Goal: Information Seeking & Learning: Learn about a topic

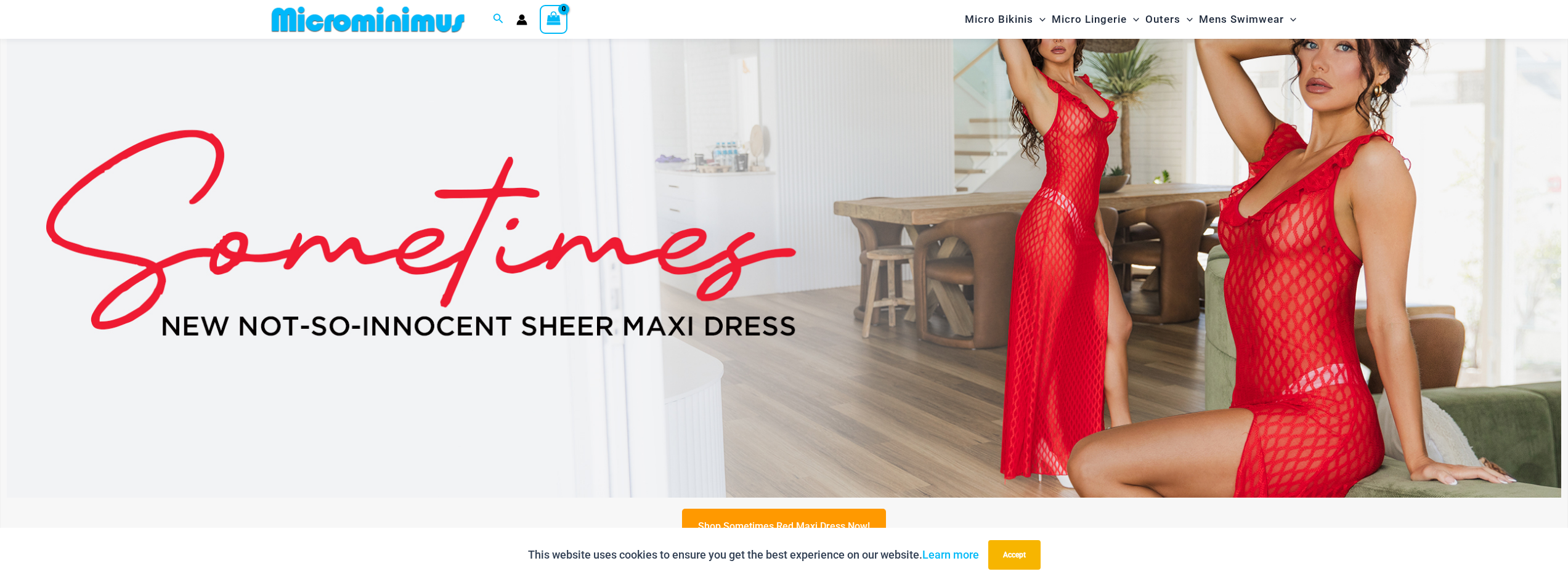
scroll to position [1037, 0]
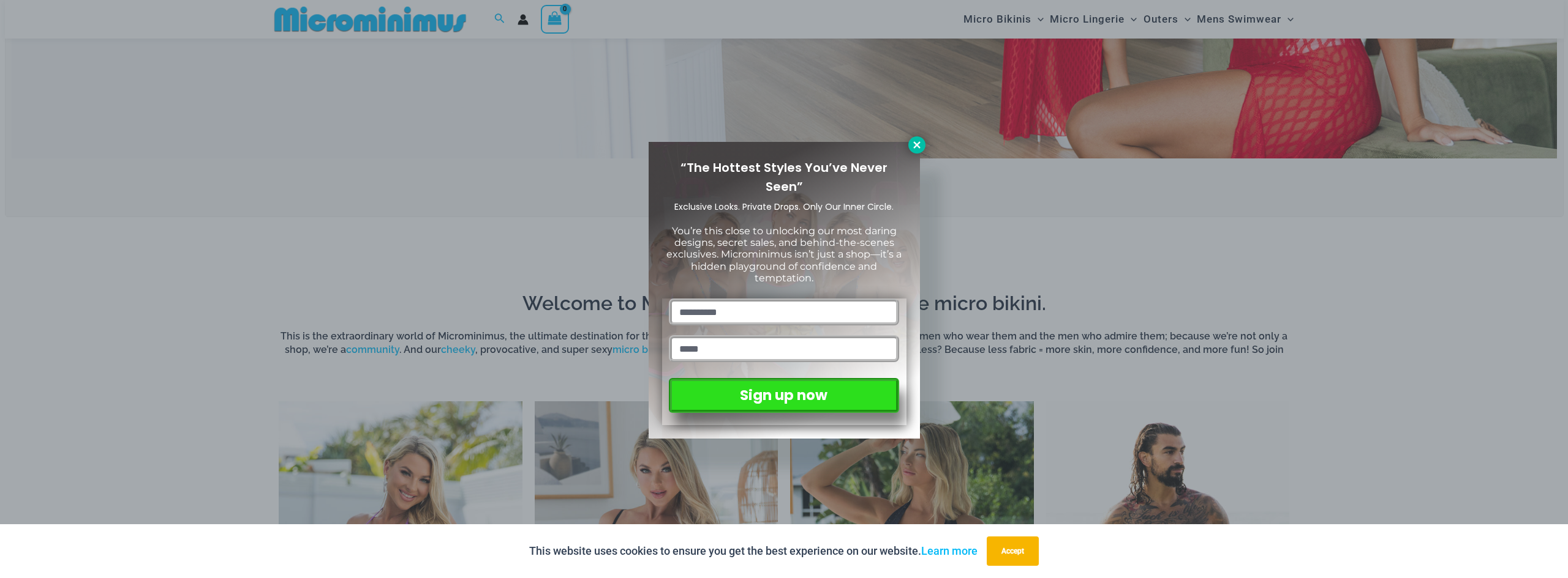
click at [912, 150] on icon at bounding box center [916, 145] width 11 height 11
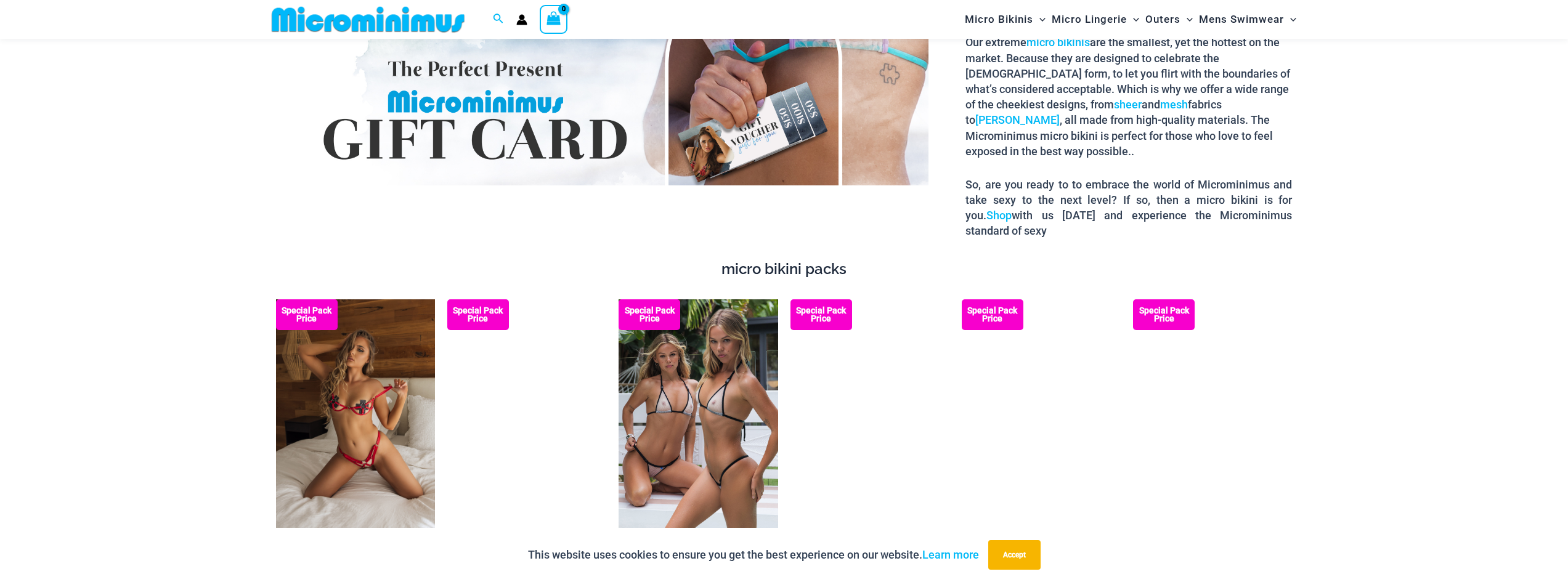
scroll to position [2434, 0]
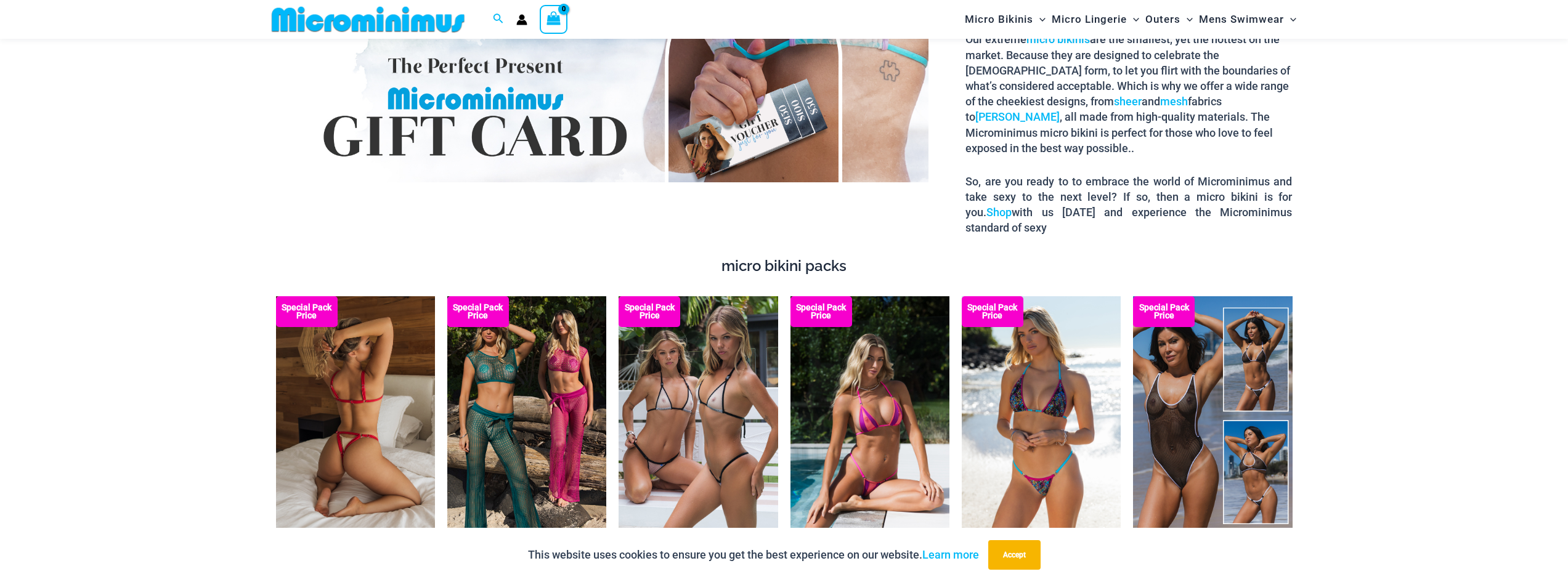
click at [367, 453] on img at bounding box center [355, 416] width 159 height 238
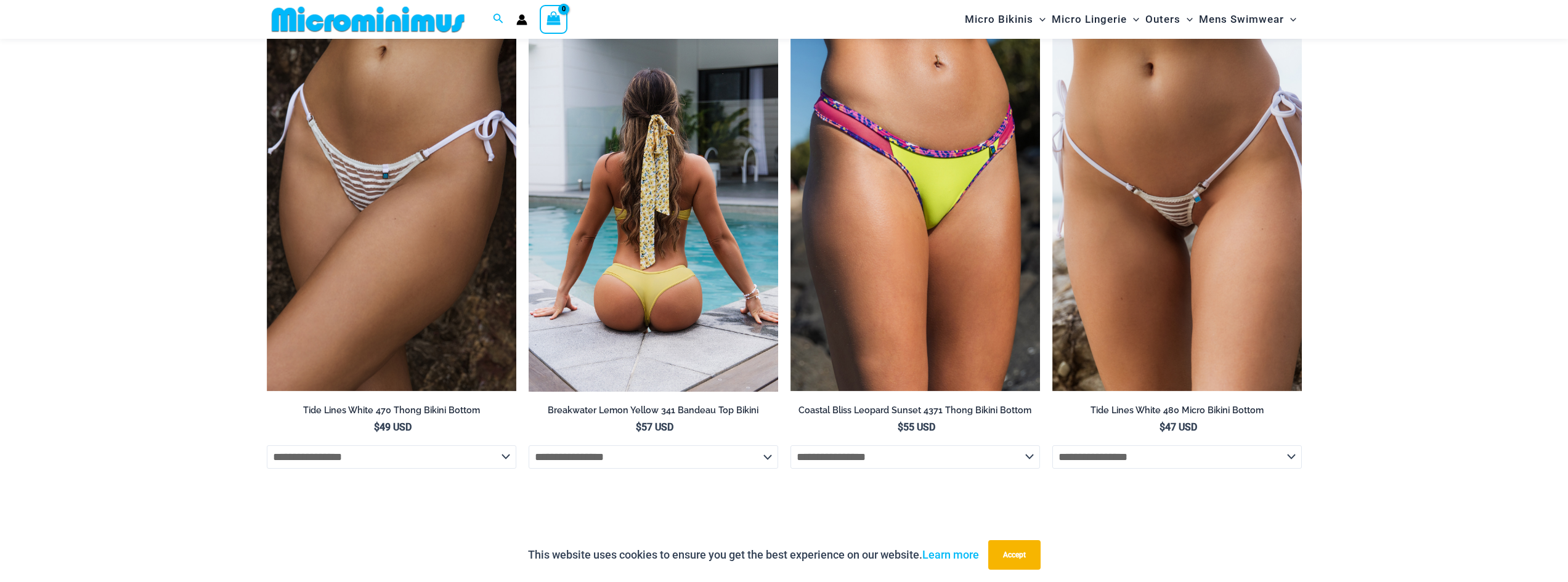
scroll to position [4529, 0]
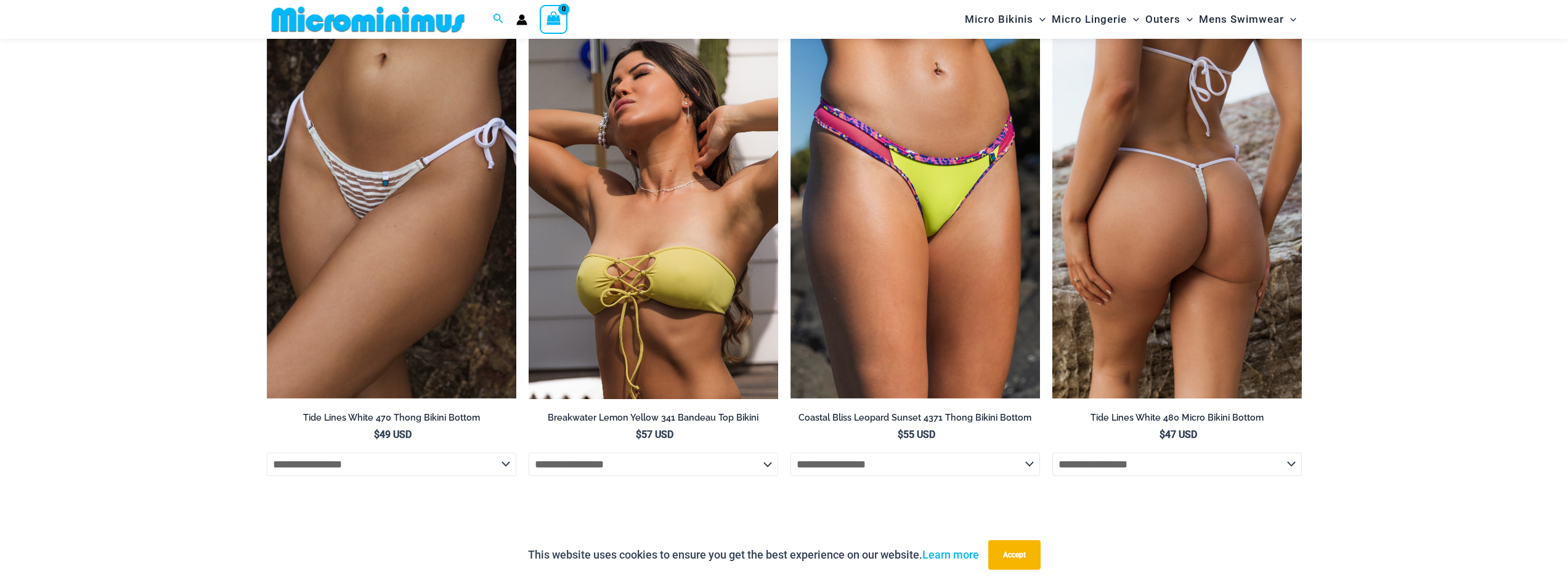
click at [1184, 303] on img at bounding box center [1177, 212] width 249 height 375
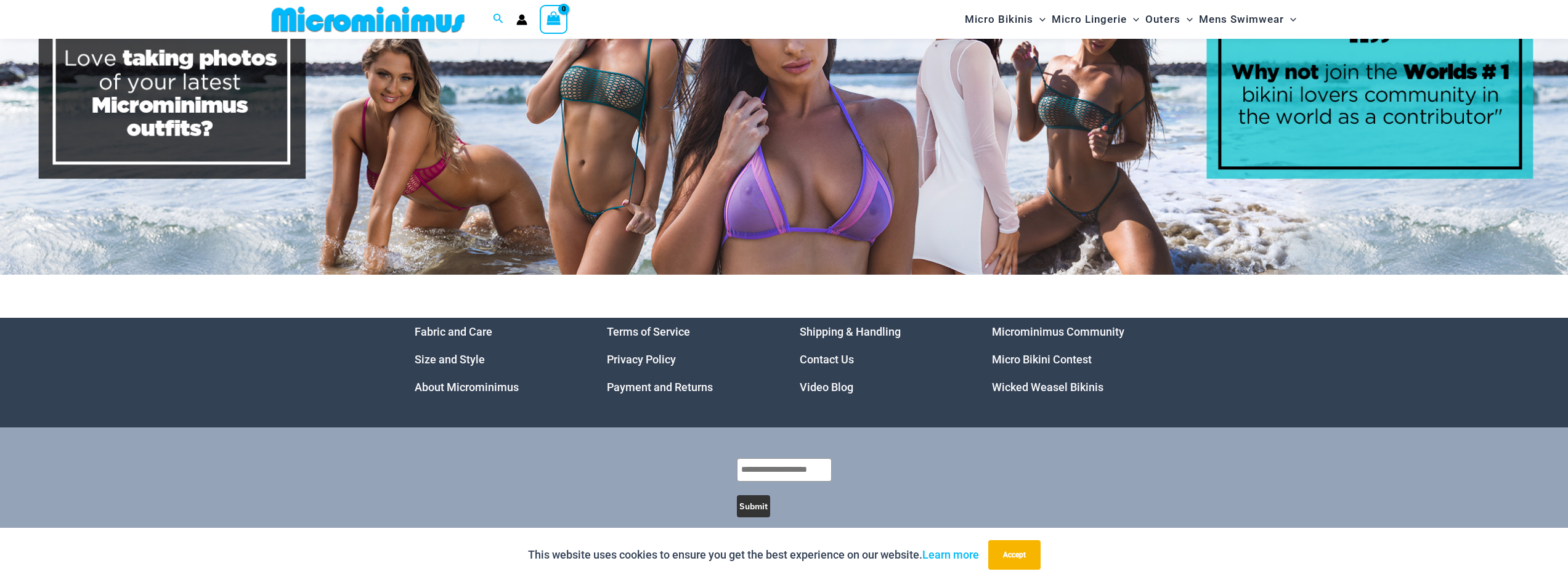
scroll to position [6386, 0]
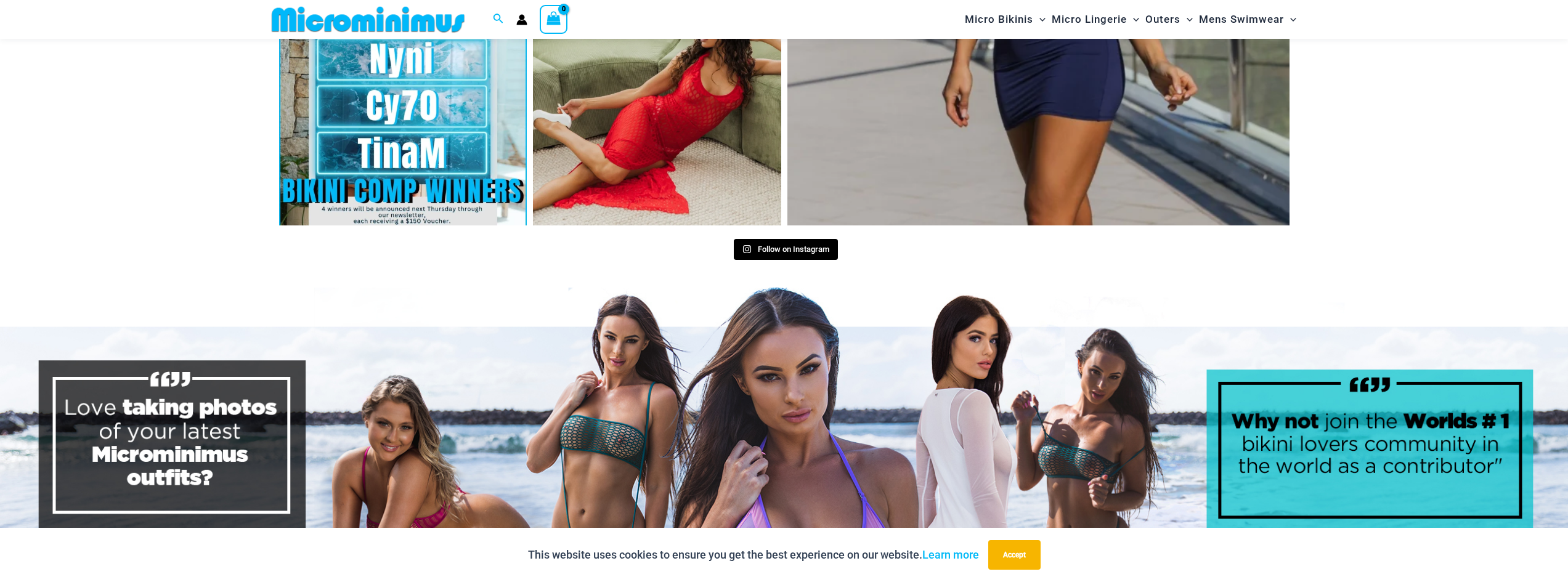
click at [634, 439] on img at bounding box center [784, 456] width 1568 height 337
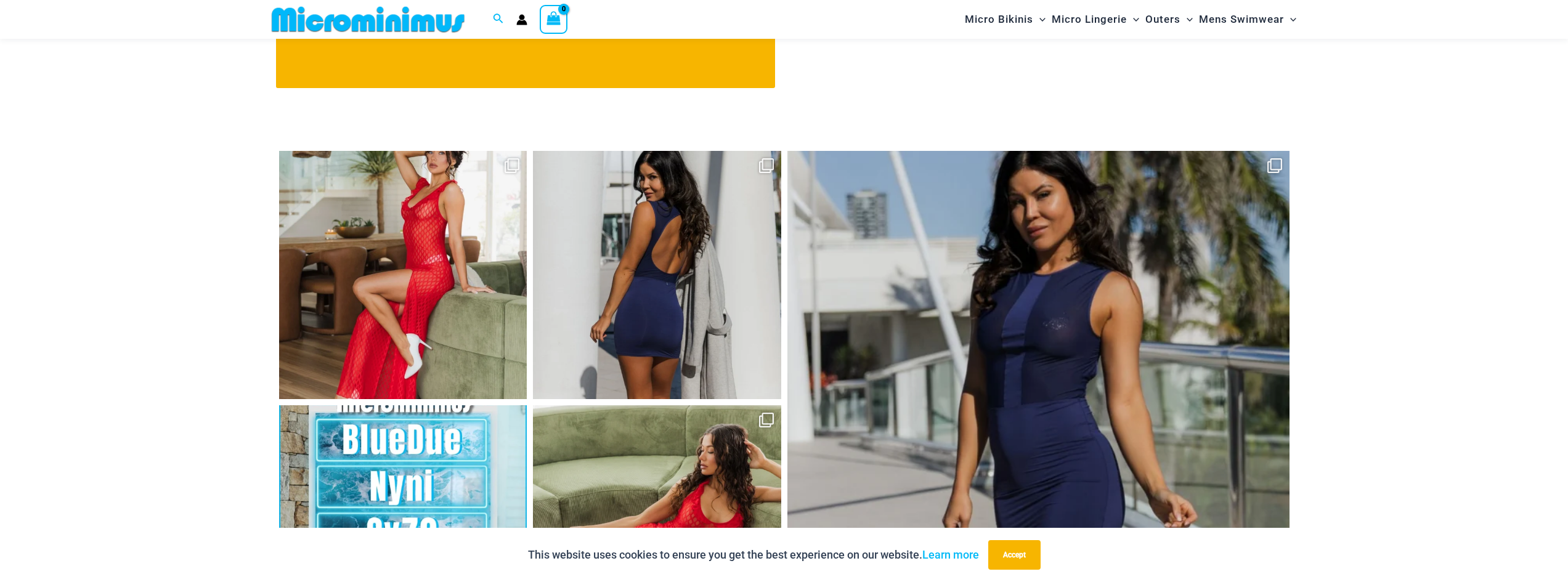
scroll to position [6038, 0]
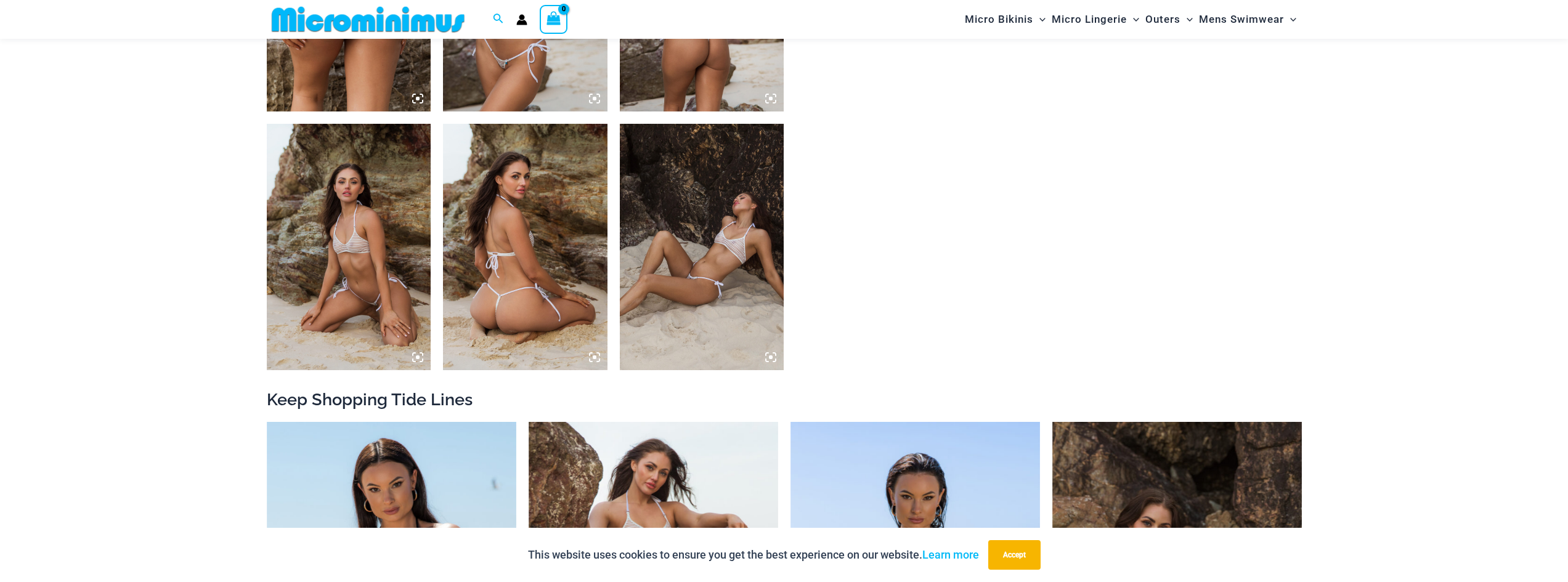
scroll to position [686, 0]
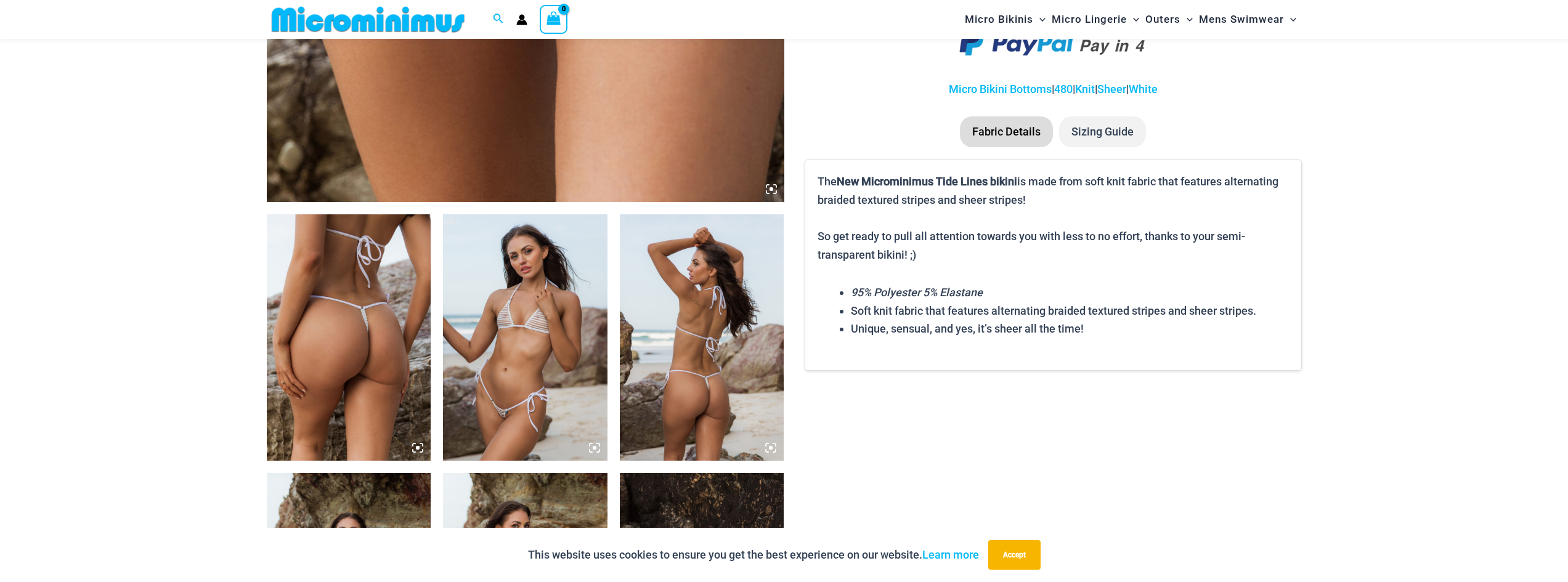
click at [564, 412] on img at bounding box center [525, 337] width 165 height 247
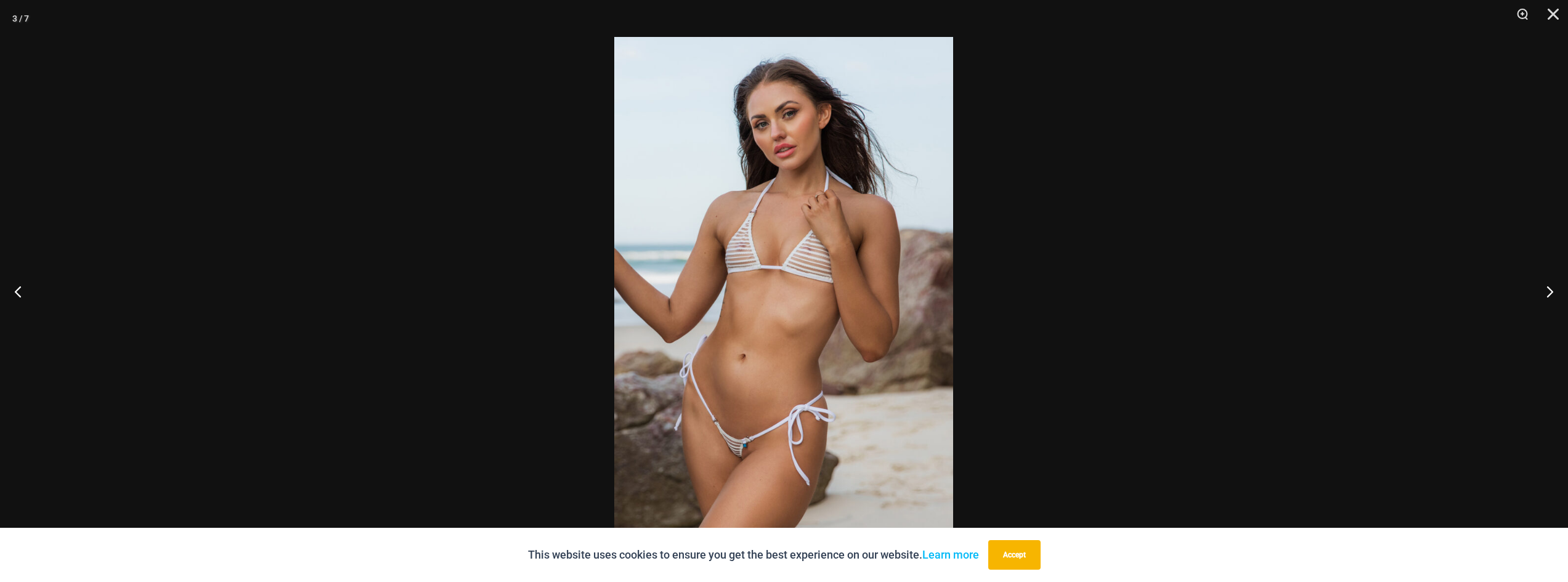
click at [803, 450] on img at bounding box center [783, 291] width 339 height 508
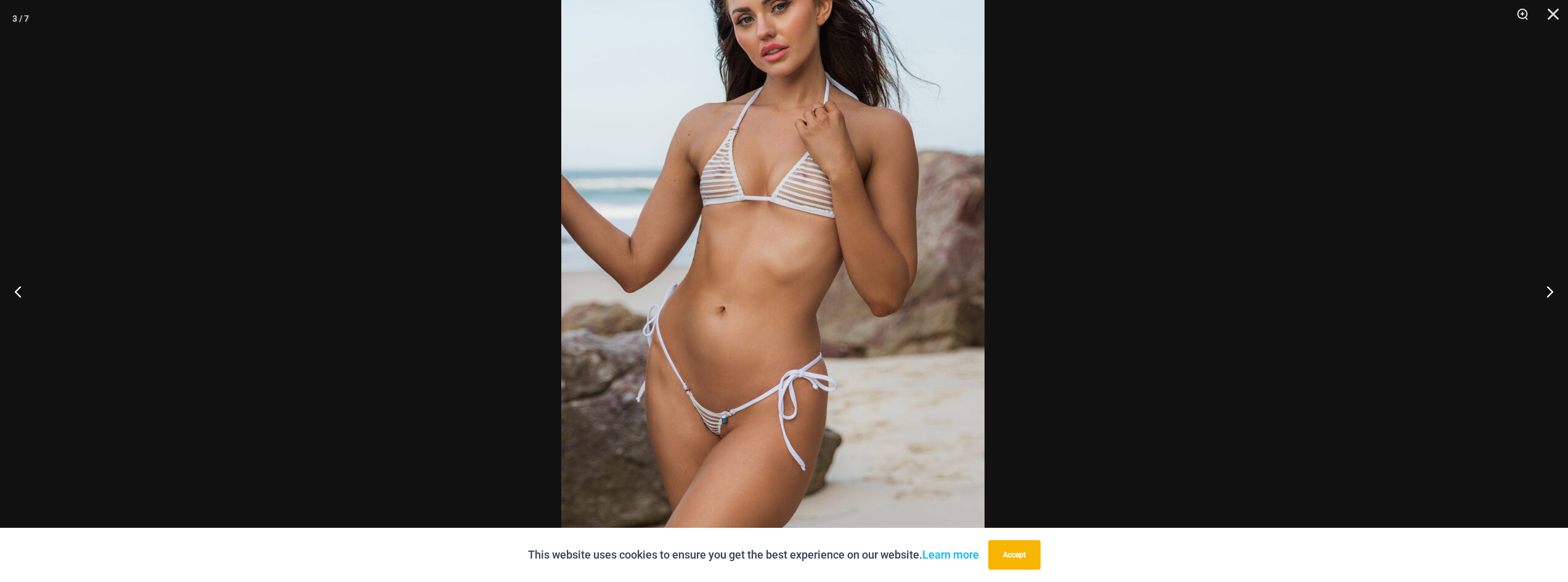
click at [841, 400] on img at bounding box center [773, 228] width 424 height 635
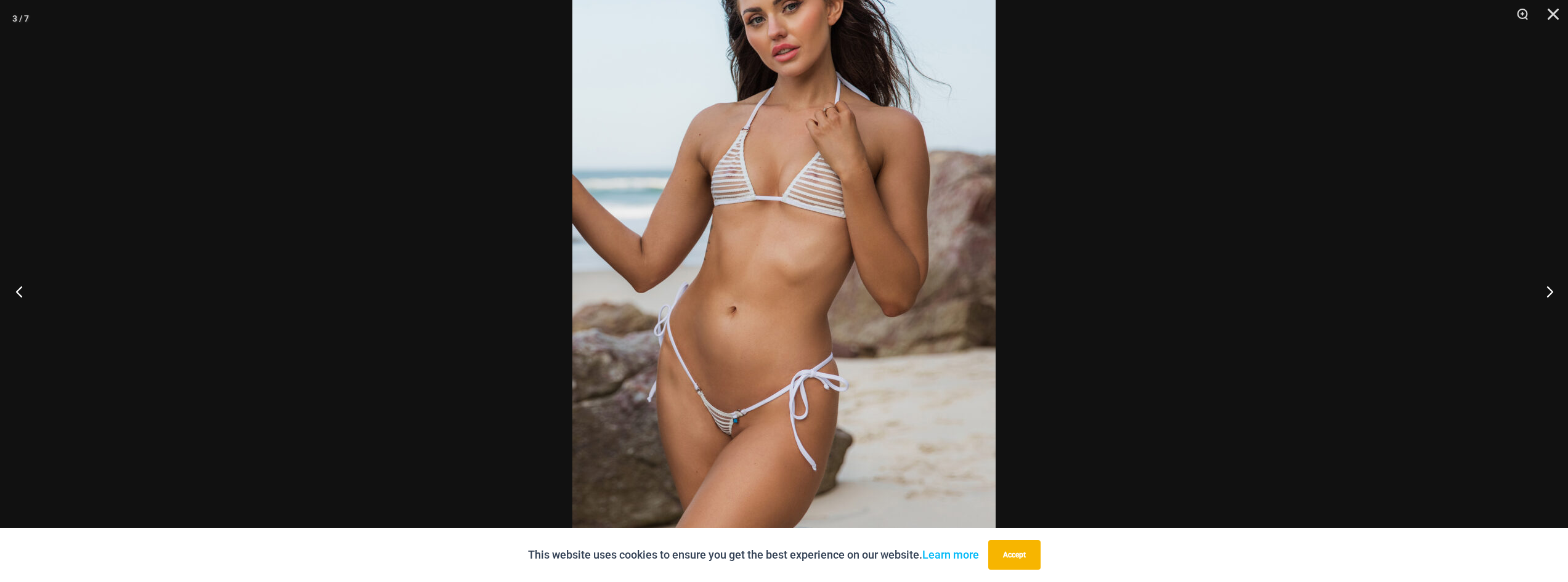
click at [20, 292] on button "Previous" at bounding box center [23, 291] width 46 height 61
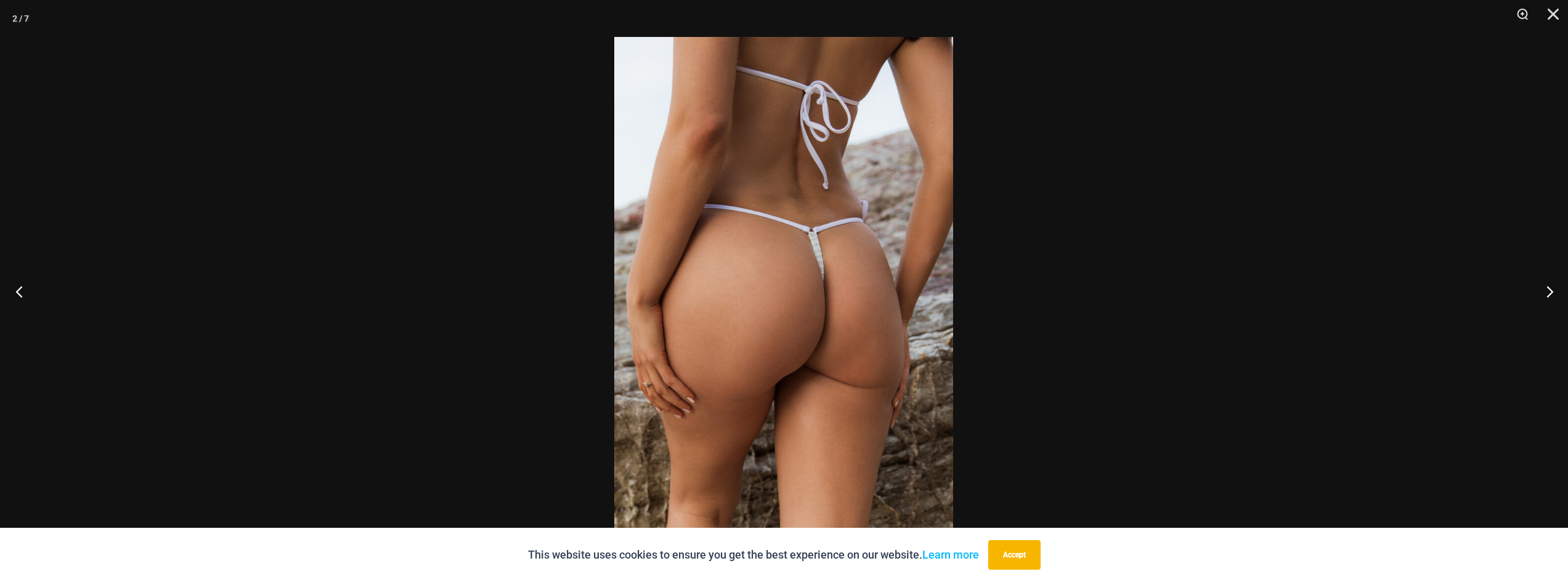
click at [20, 292] on button "Previous" at bounding box center [23, 291] width 46 height 61
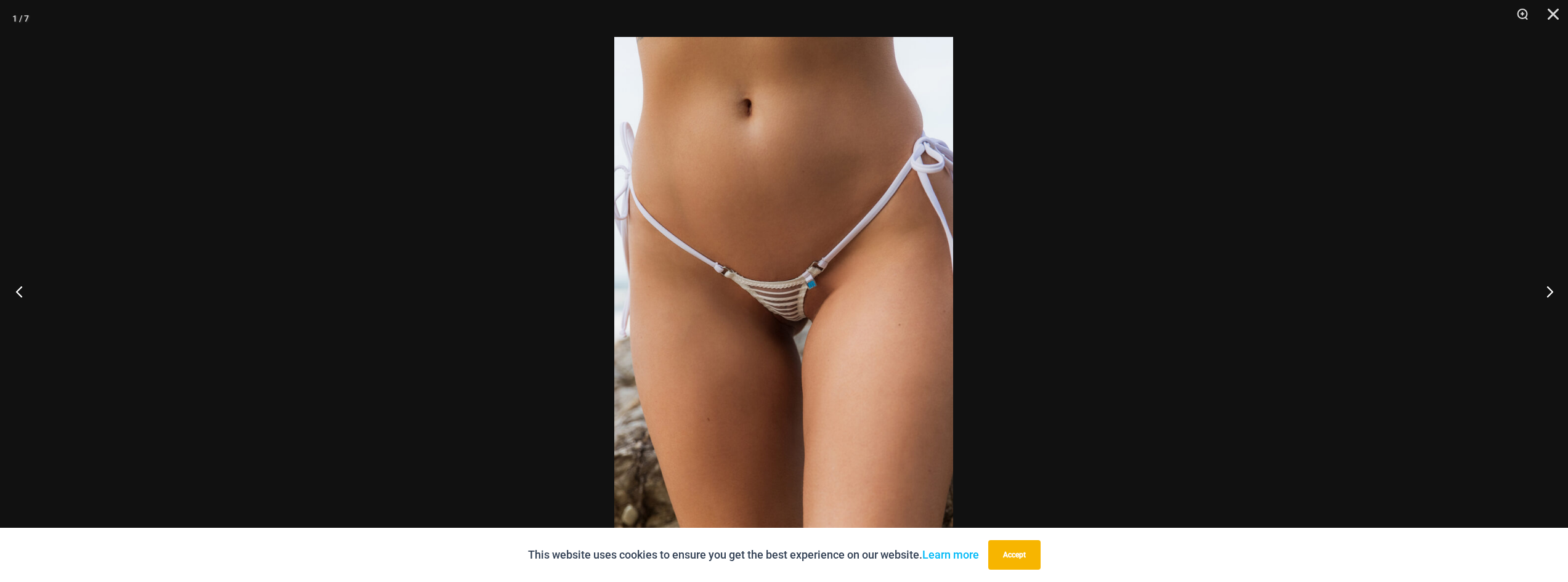
click at [20, 292] on button "Previous" at bounding box center [23, 291] width 46 height 61
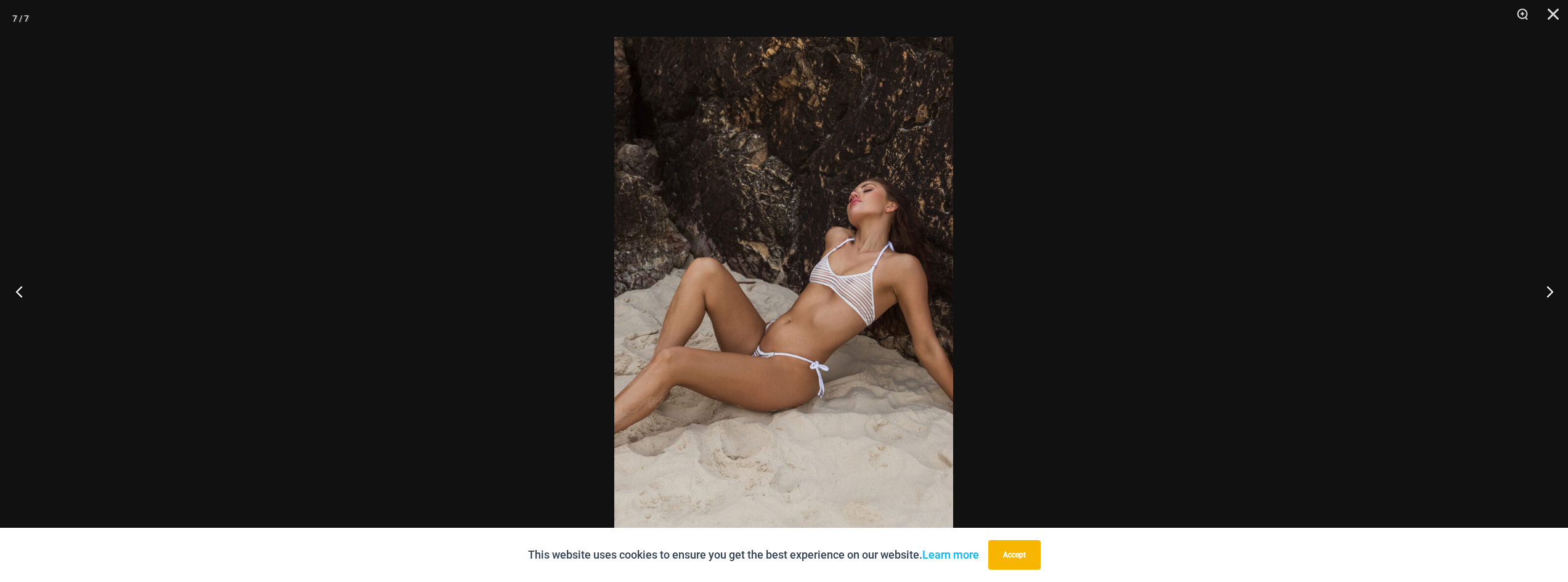
click at [20, 292] on button "Previous" at bounding box center [23, 291] width 46 height 61
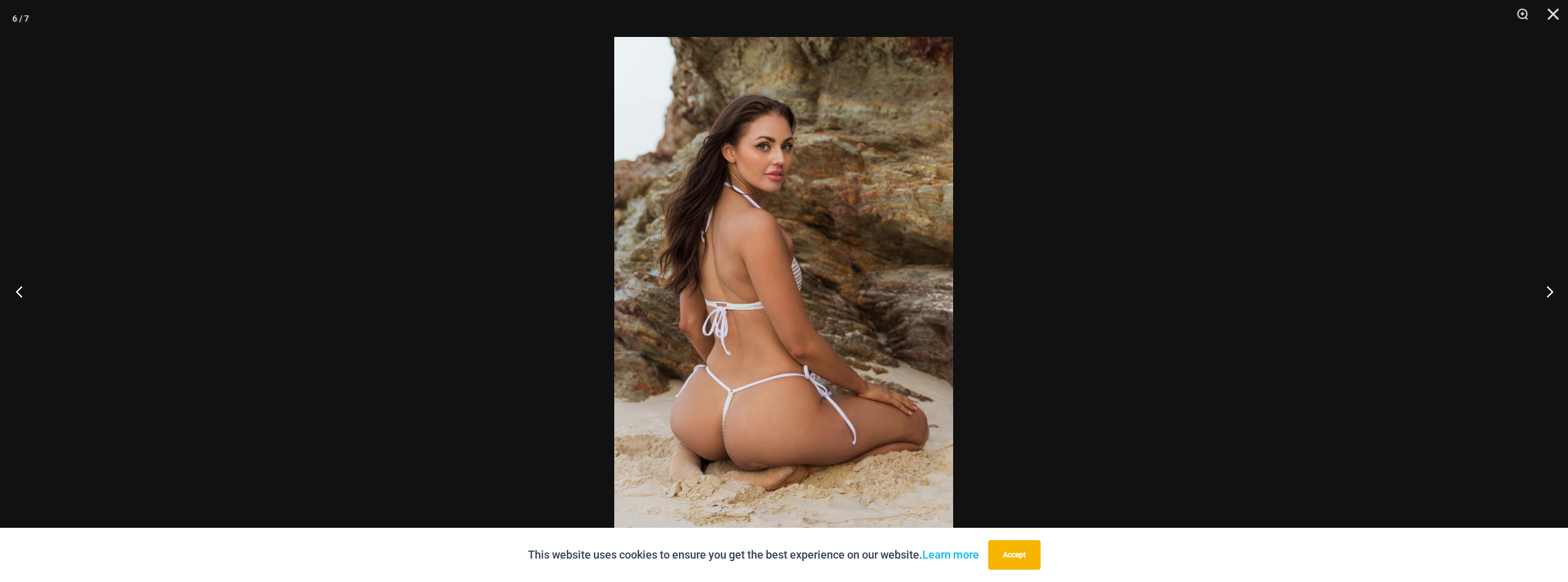
click at [20, 292] on button "Previous" at bounding box center [23, 291] width 46 height 61
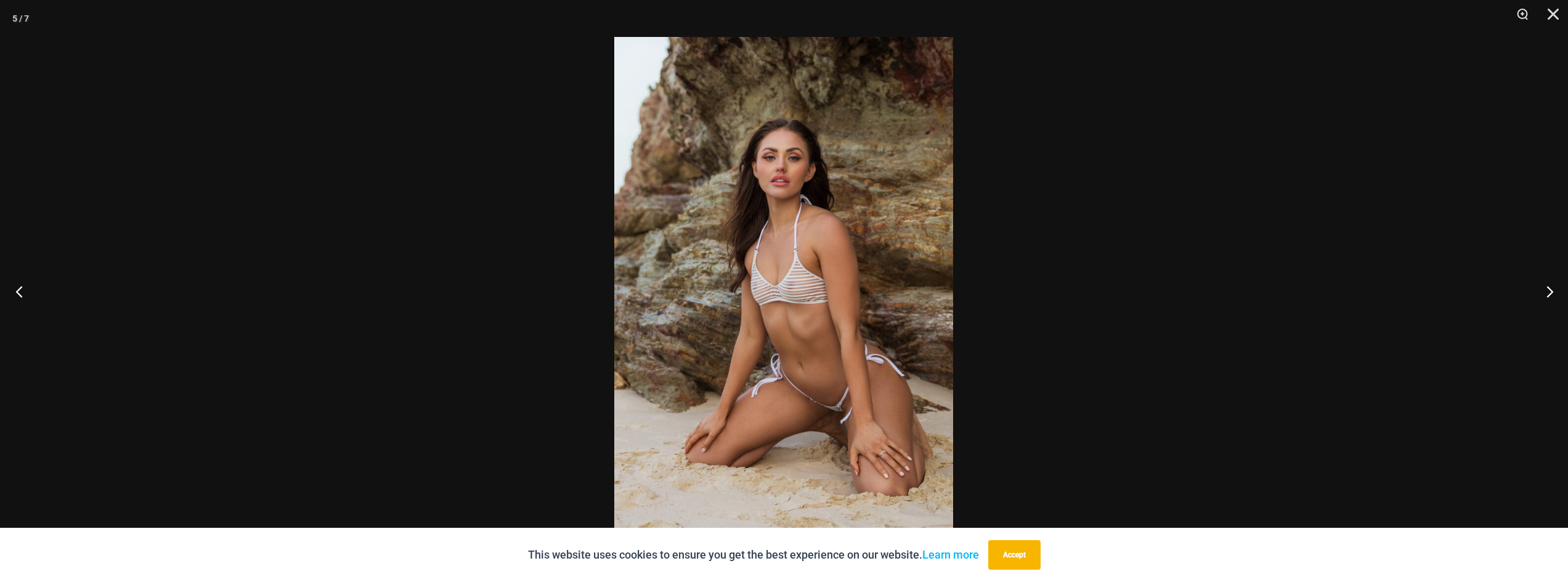
click at [20, 292] on button "Previous" at bounding box center [23, 291] width 46 height 61
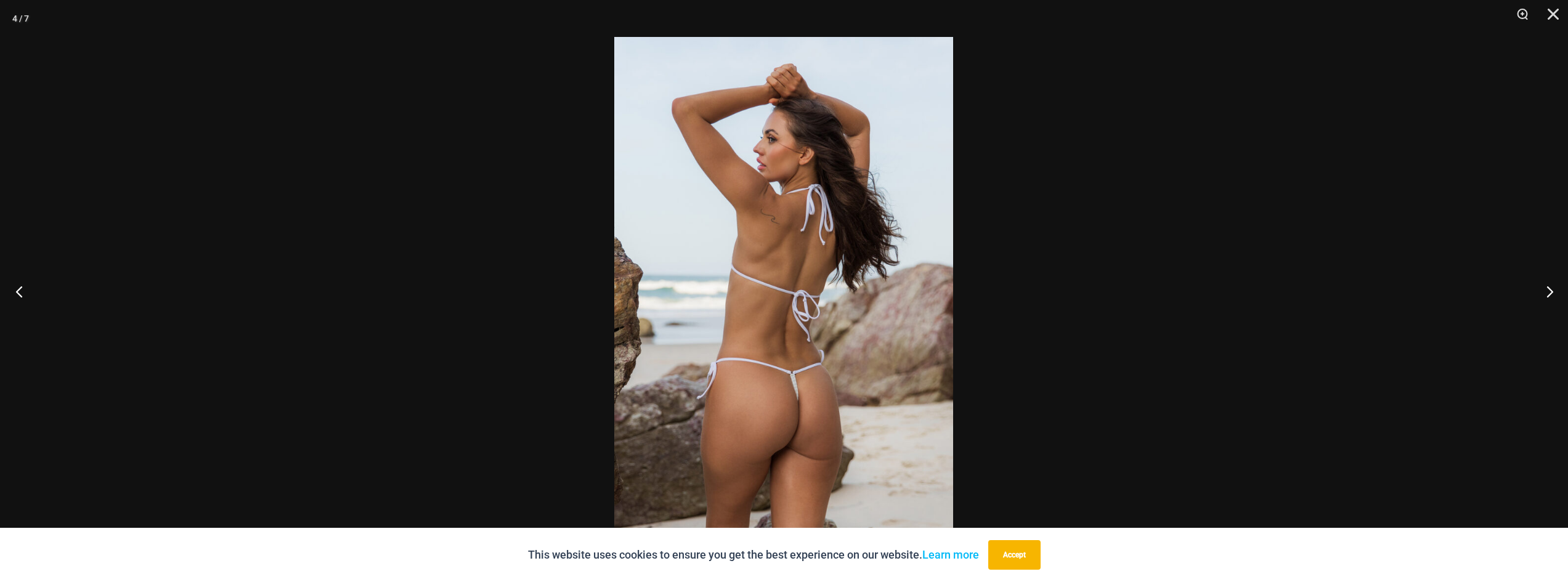
click at [20, 292] on button "Previous" at bounding box center [23, 291] width 46 height 61
